Goal: Information Seeking & Learning: Learn about a topic

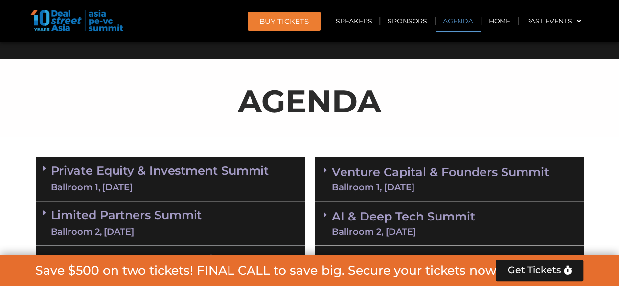
scroll to position [591, 0]
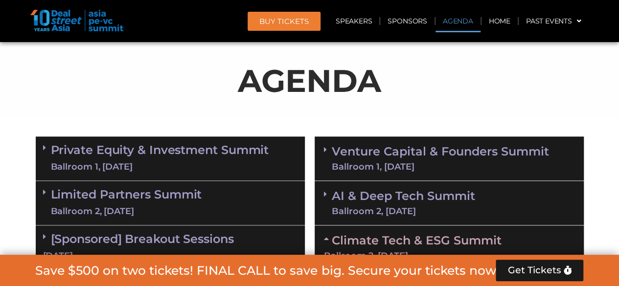
click at [435, 162] on link "Venture Capital & Founders​ Summit Ballroom 1, [DATE]" at bounding box center [440, 158] width 217 height 25
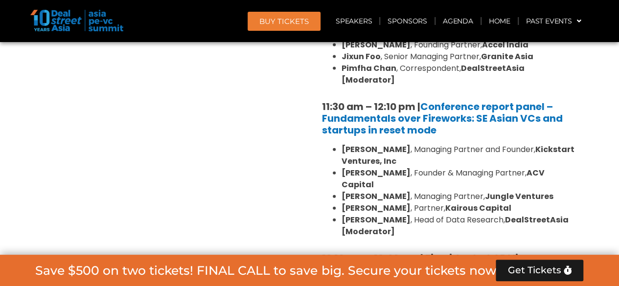
scroll to position [1032, 0]
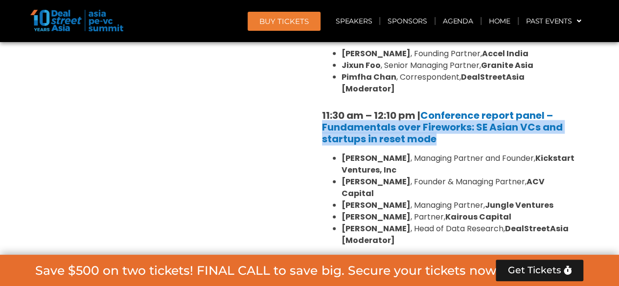
drag, startPoint x: 389, startPoint y: 126, endPoint x: 439, endPoint y: 128, distance: 50.5
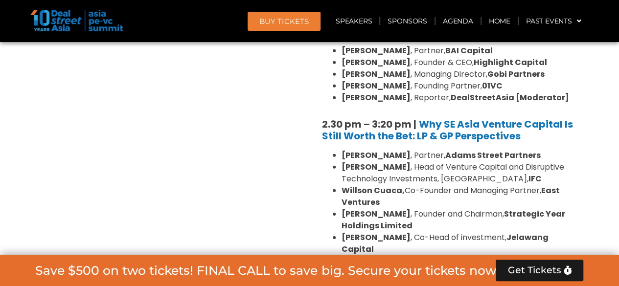
scroll to position [1423, 0]
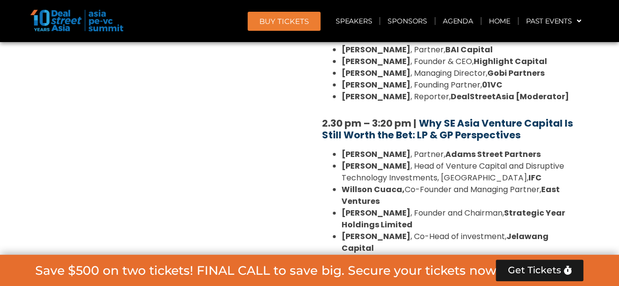
click at [479, 117] on b "Why SE Asia Venture Capital Is Still Worth the Bet: LP & GP Perspectives" at bounding box center [447, 129] width 251 height 25
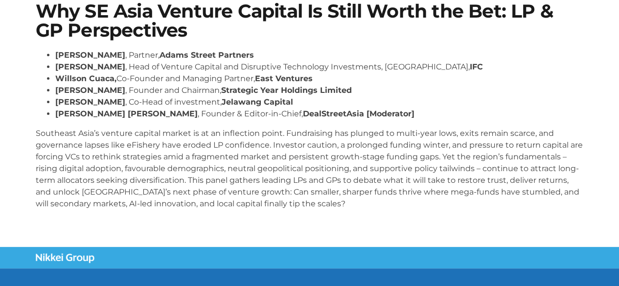
scroll to position [98, 0]
